Goal: Information Seeking & Learning: Learn about a topic

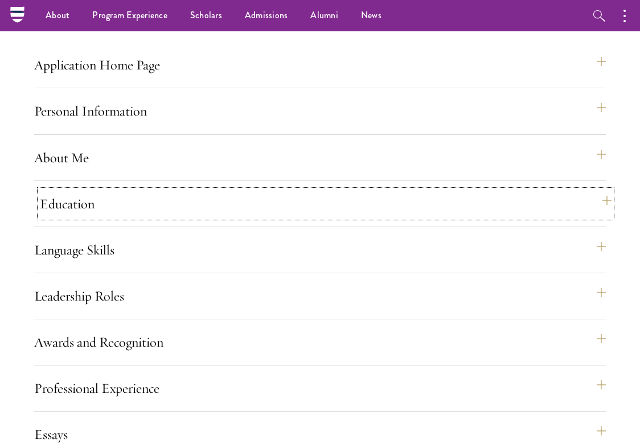
click at [410, 218] on button "Education" at bounding box center [326, 203] width 572 height 27
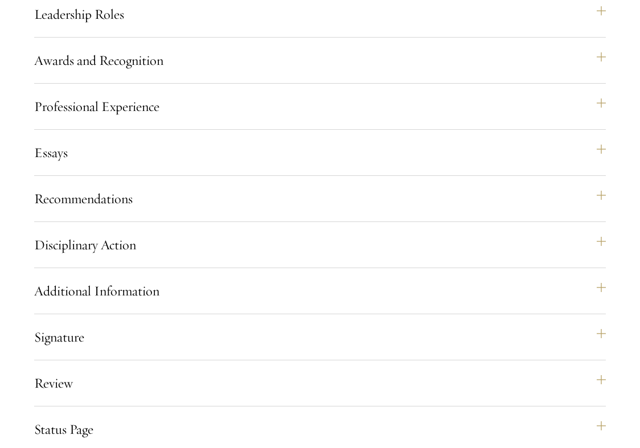
scroll to position [2107, 0]
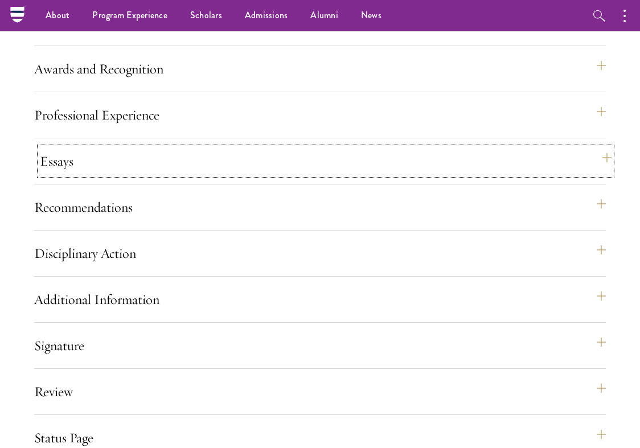
click at [494, 171] on button "Essays" at bounding box center [326, 161] width 572 height 27
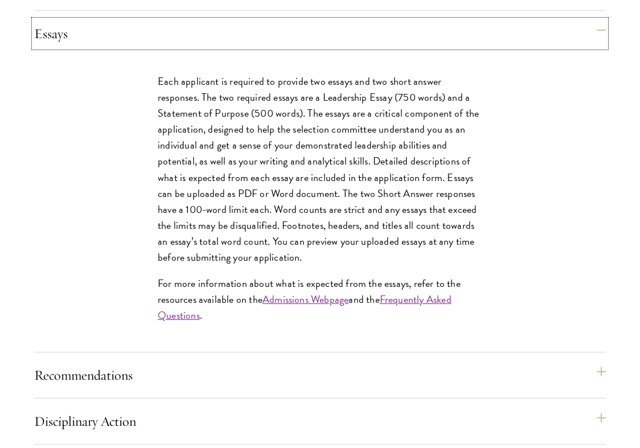
scroll to position [1237, 0]
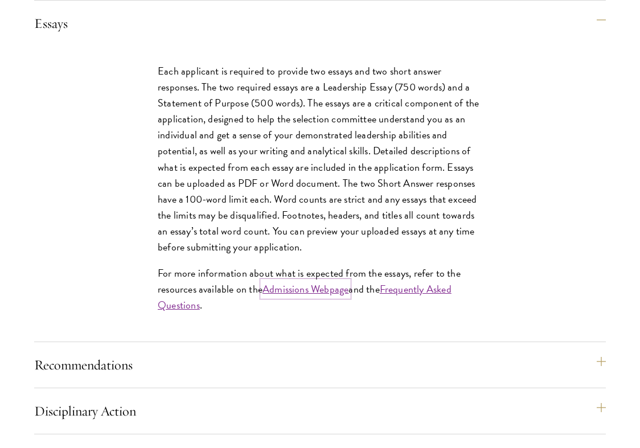
click at [272, 297] on link "Admissions Webpage" at bounding box center [306, 288] width 86 height 15
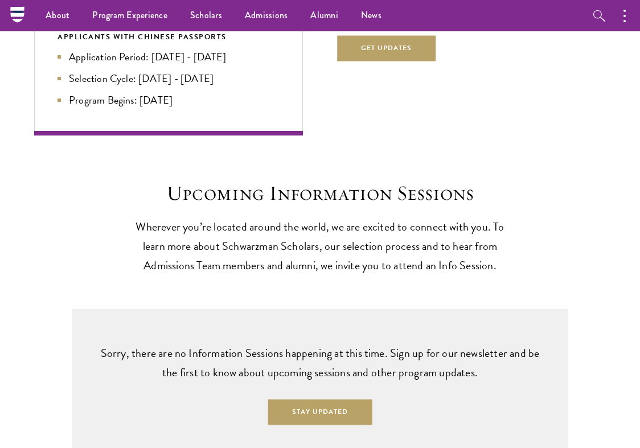
scroll to position [2492, 0]
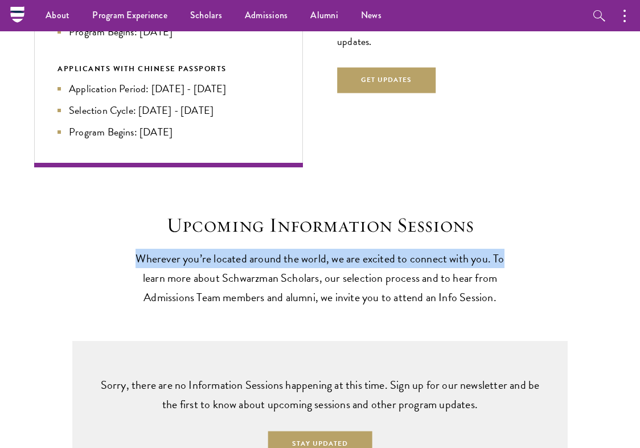
drag, startPoint x: 636, startPoint y: 210, endPoint x: 637, endPoint y: 225, distance: 15.4
click at [637, 225] on div "Upcoming Information Sessions Wherever you’re located around the world, we are …" at bounding box center [320, 329] width 640 height 324
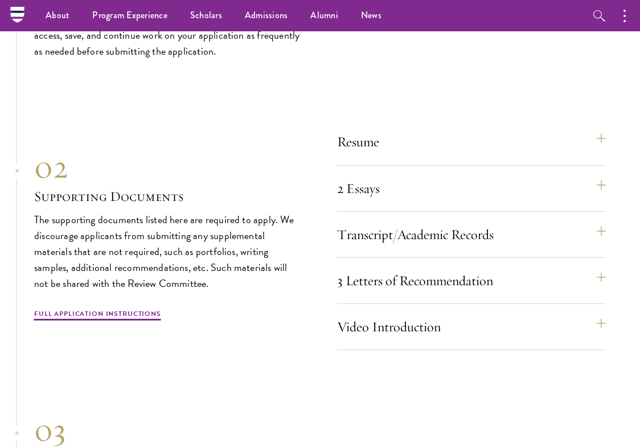
scroll to position [3187, 0]
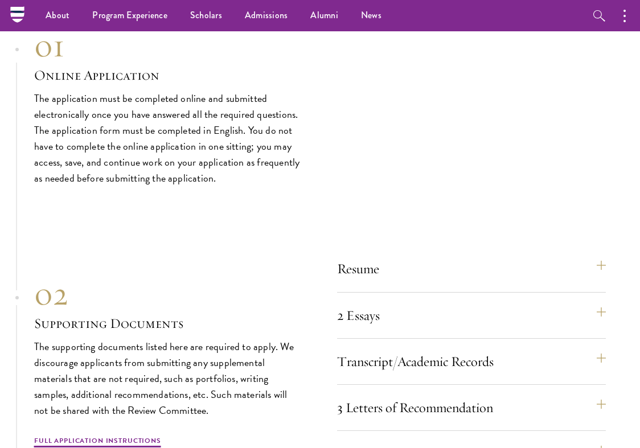
click at [500, 295] on div "Resume A current version of your resume or CV (maximum 2 pages). 2 Essays The t…" at bounding box center [471, 366] width 269 height 222
click at [498, 309] on button "2 Essays" at bounding box center [477, 315] width 269 height 27
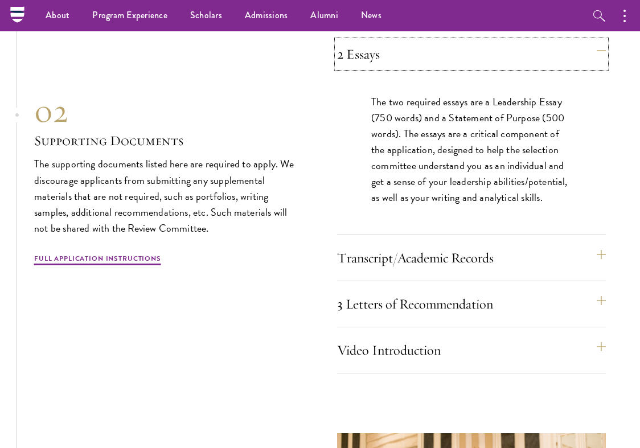
scroll to position [3402, 0]
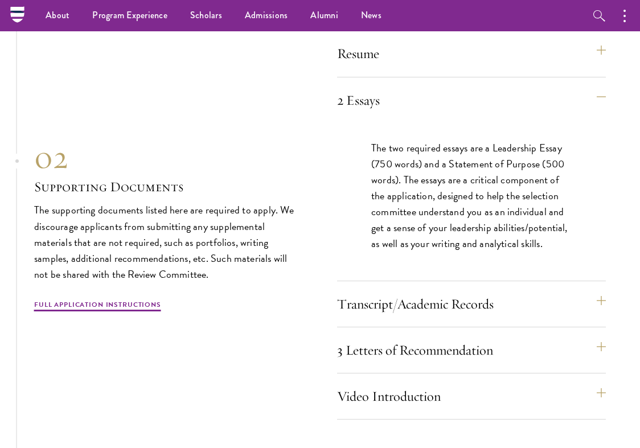
click at [110, 297] on div "02 Supporting Documents The supporting documents listed here are required to ap…" at bounding box center [168, 224] width 269 height 175
click at [112, 310] on link "Full Application Instructions" at bounding box center [97, 307] width 127 height 14
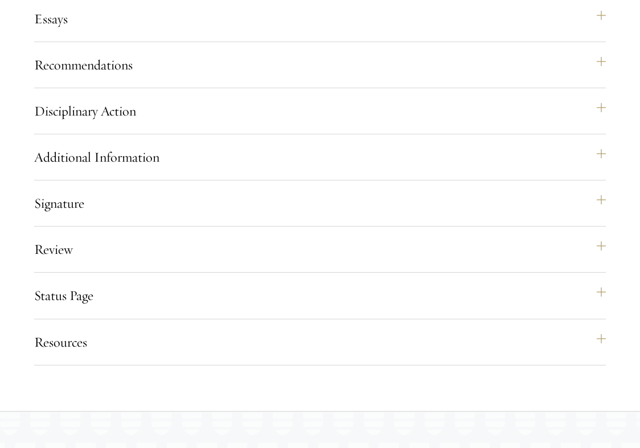
scroll to position [1248, 0]
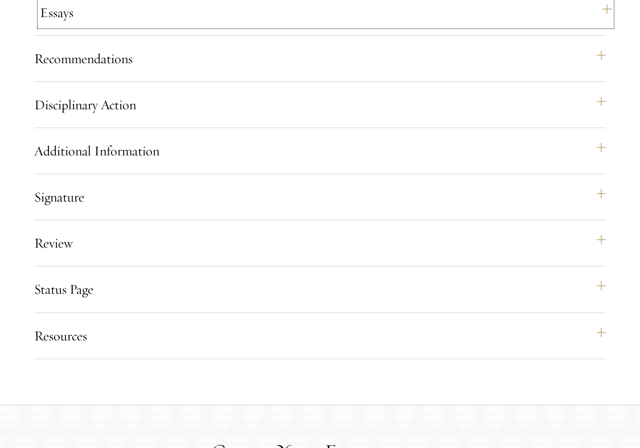
click at [150, 26] on button "Essays" at bounding box center [326, 12] width 572 height 27
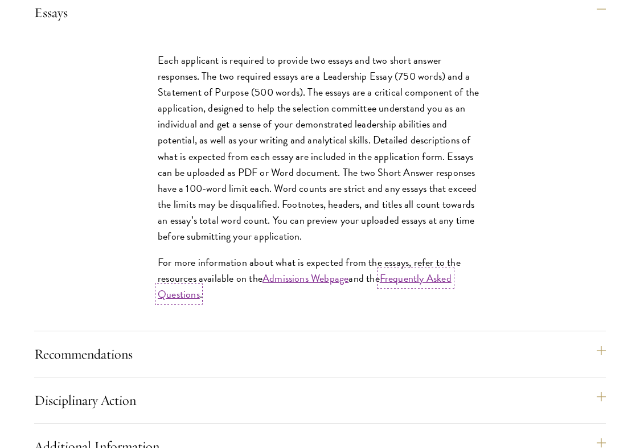
click at [403, 291] on link "Frequently Asked Questions" at bounding box center [305, 286] width 294 height 31
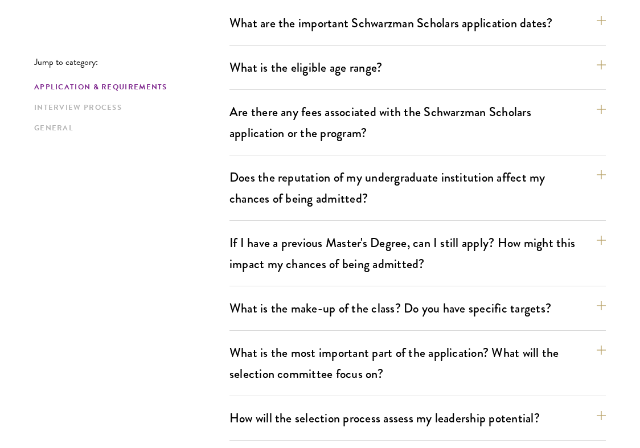
scroll to position [385, 0]
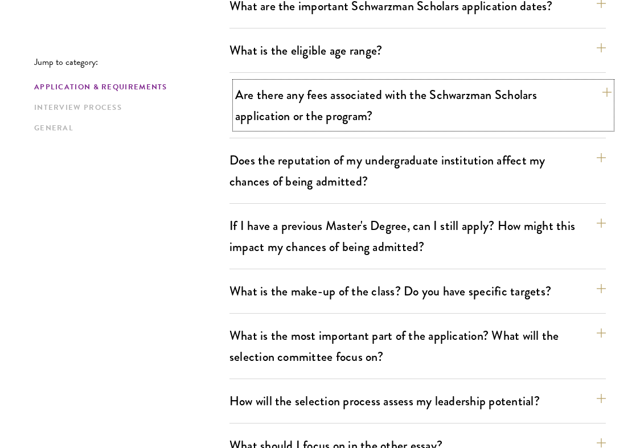
click at [478, 97] on button "Are there any fees associated with the Schwarzman Scholars application or the p…" at bounding box center [423, 105] width 376 height 47
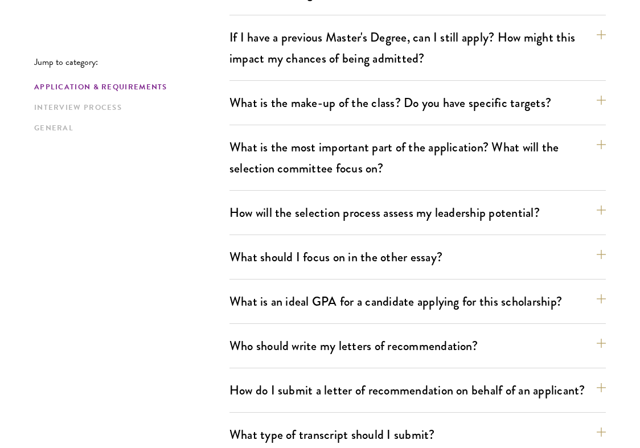
scroll to position [752, 0]
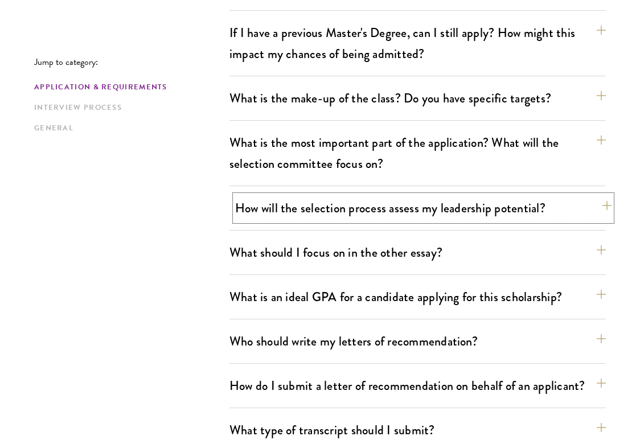
click at [474, 218] on button "How will the selection process assess my leadership potential?" at bounding box center [423, 208] width 376 height 26
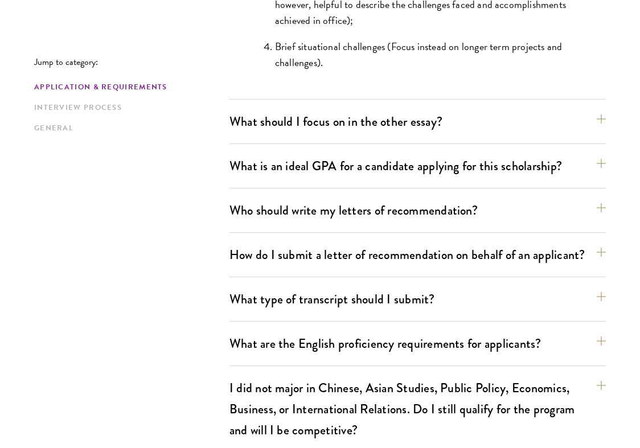
scroll to position [1295, 0]
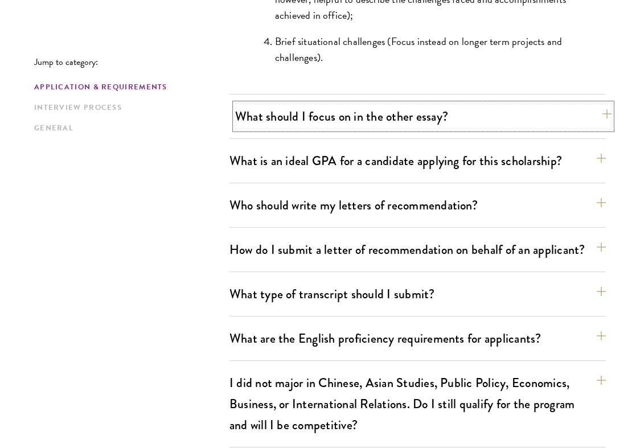
click at [455, 116] on button "What should I focus on in the other essay?" at bounding box center [423, 117] width 376 height 26
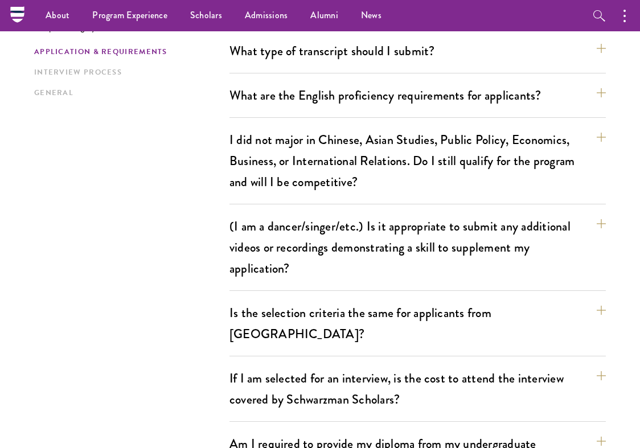
scroll to position [1085, 0]
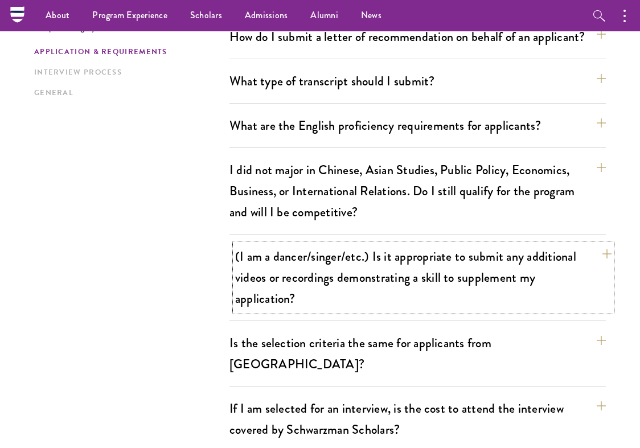
click at [483, 285] on button "(I am a dancer/singer/etc.) Is it appropriate to submit any additional videos o…" at bounding box center [423, 278] width 376 height 68
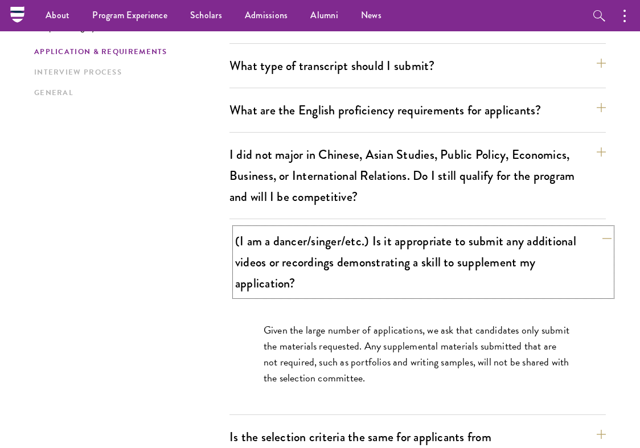
scroll to position [927, 0]
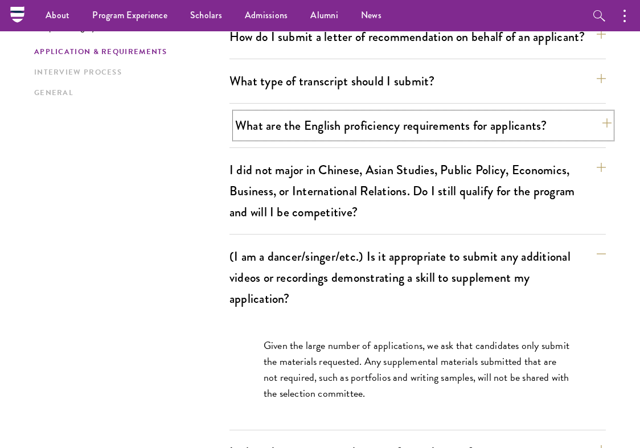
click at [509, 130] on button "What are the English proficiency requirements for applicants?" at bounding box center [423, 126] width 376 height 26
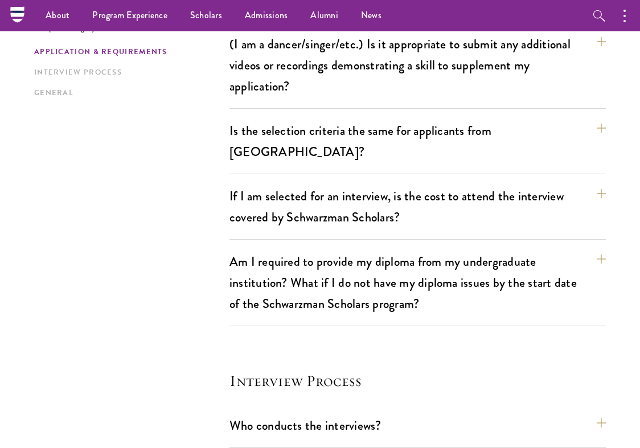
scroll to position [1514, 0]
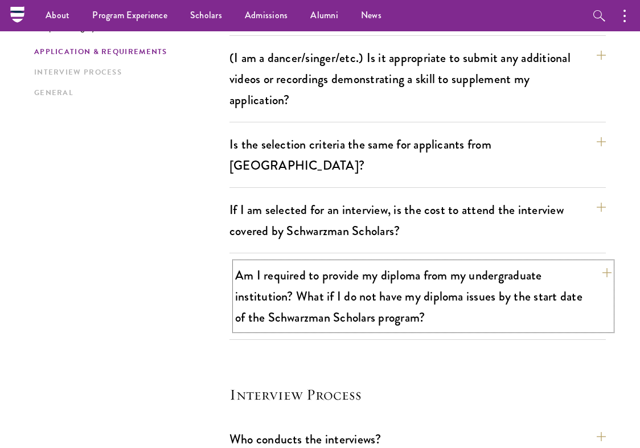
click at [514, 298] on button "Am I required to provide my diploma from my undergraduate institution? What if …" at bounding box center [423, 297] width 376 height 68
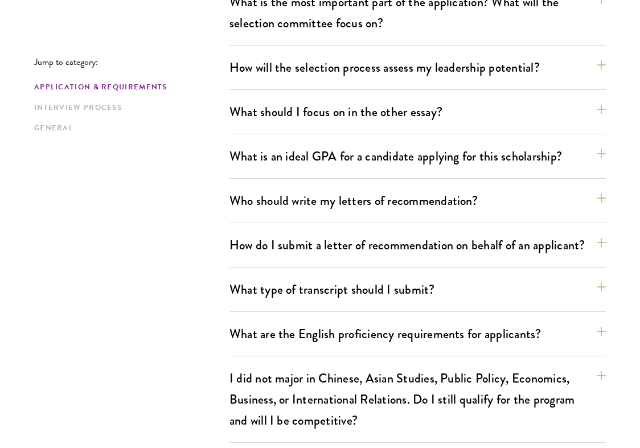
scroll to position [740, 0]
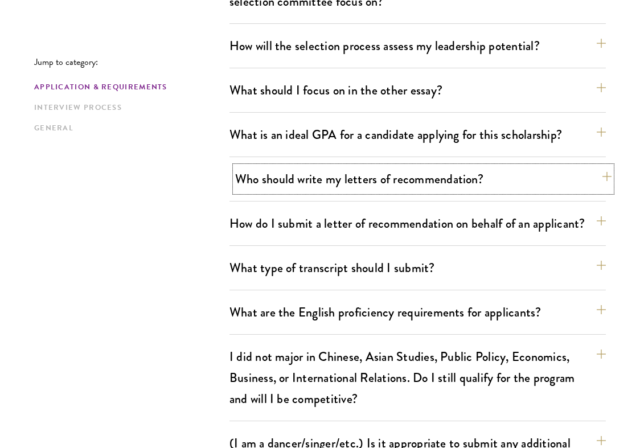
click at [440, 177] on button "Who should write my letters of recommendation?" at bounding box center [423, 179] width 376 height 26
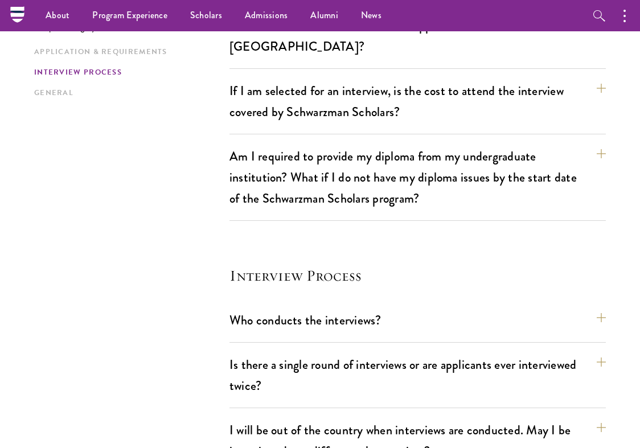
scroll to position [1778, 0]
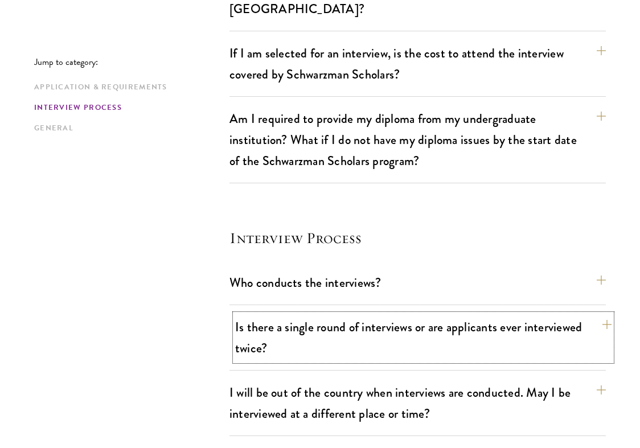
click at [532, 314] on button "Is there a single round of interviews or are applicants ever interviewed twice?" at bounding box center [423, 337] width 376 height 47
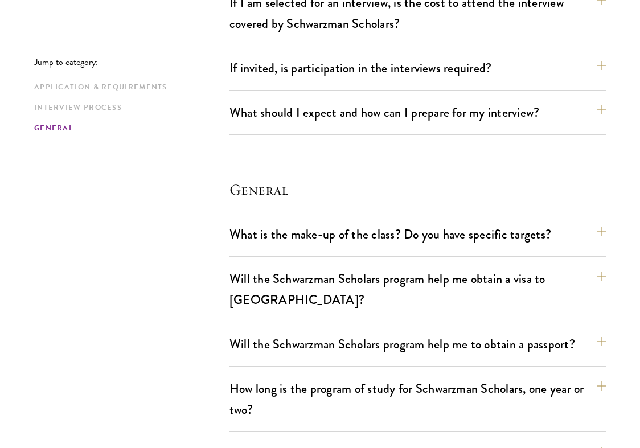
scroll to position [1861, 0]
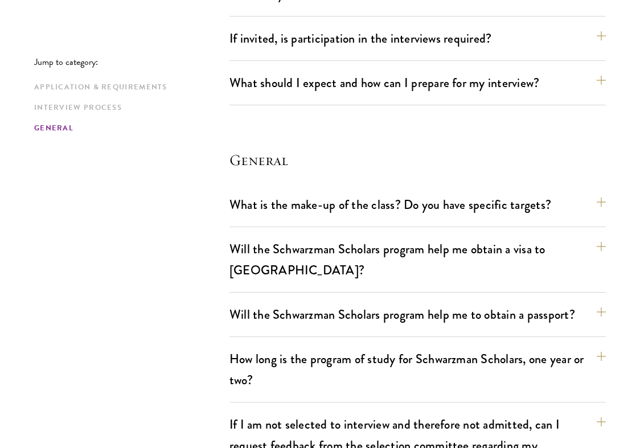
click at [561, 166] on section "General What is the make-up of the class? Do you have specific targets? The onl…" at bounding box center [418, 408] width 376 height 514
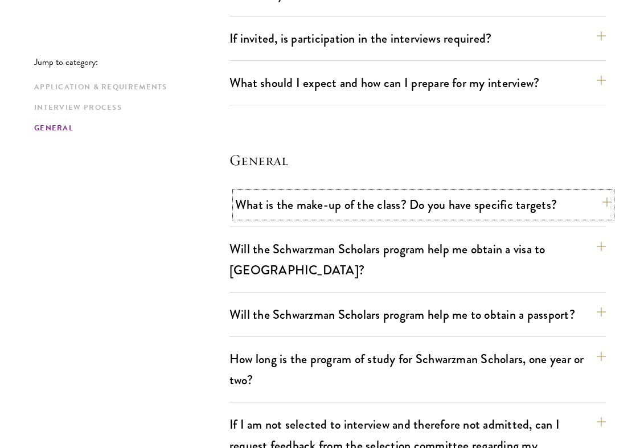
click at [559, 192] on button "What is the make-up of the class? Do you have specific targets?" at bounding box center [423, 205] width 376 height 26
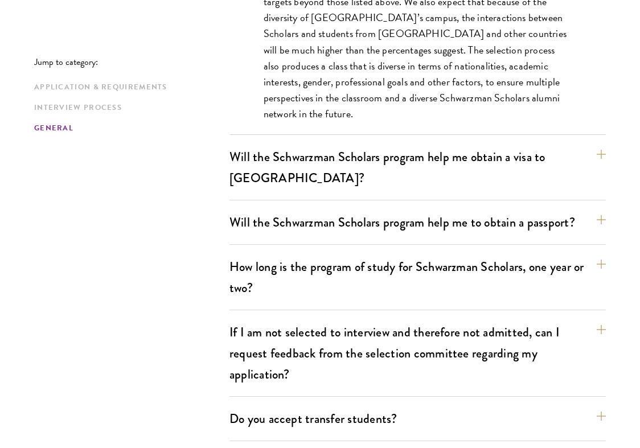
scroll to position [2091, 0]
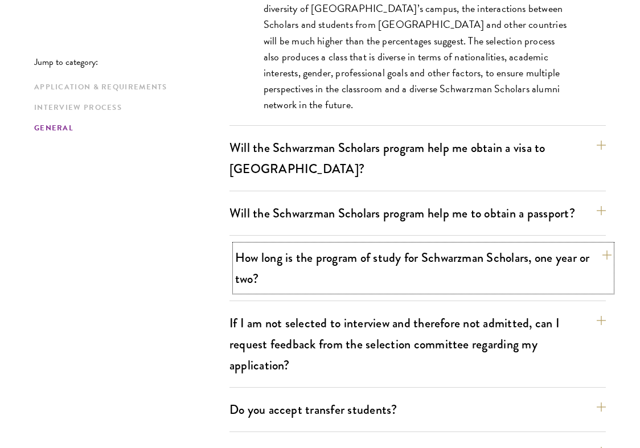
click at [537, 245] on button "How long is the program of study for Schwarzman Scholars, one year or two?" at bounding box center [423, 268] width 376 height 47
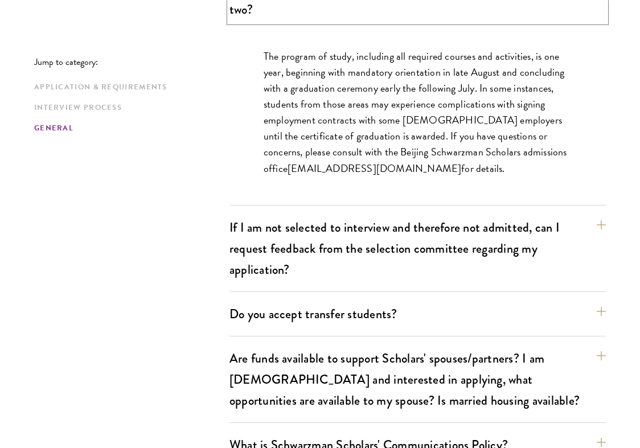
scroll to position [2152, 0]
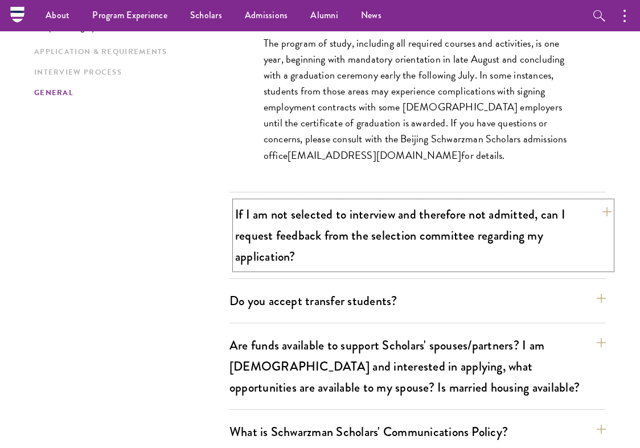
click at [454, 202] on button "If I am not selected to interview and therefore not admitted, can I request fee…" at bounding box center [423, 236] width 376 height 68
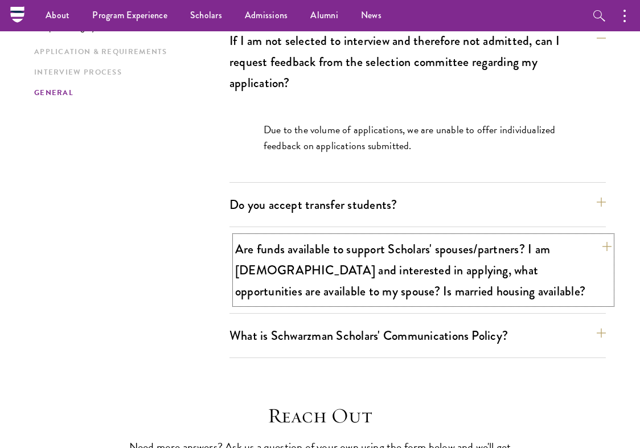
click at [423, 236] on button "Are funds available to support Scholars' spouses/partners? I am married and int…" at bounding box center [423, 270] width 376 height 68
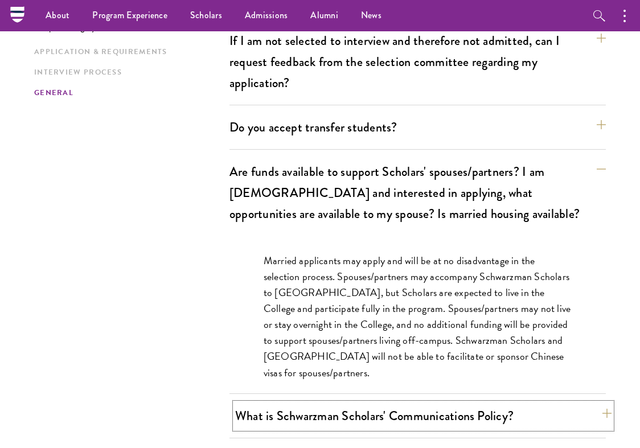
click at [424, 403] on button "What is Schwarzman Scholars' Communications Policy?" at bounding box center [423, 416] width 376 height 26
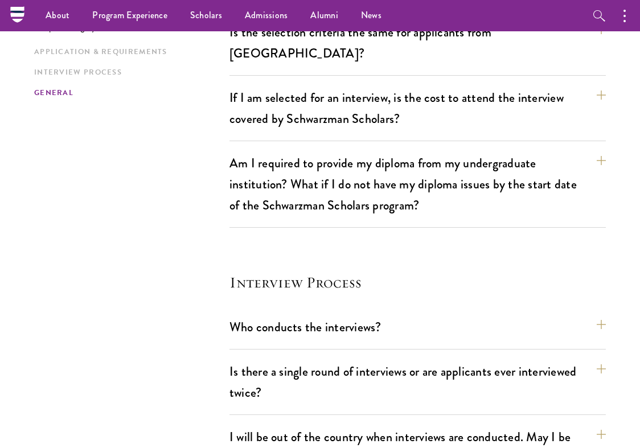
scroll to position [0, 0]
